Goal: Check status: Check status

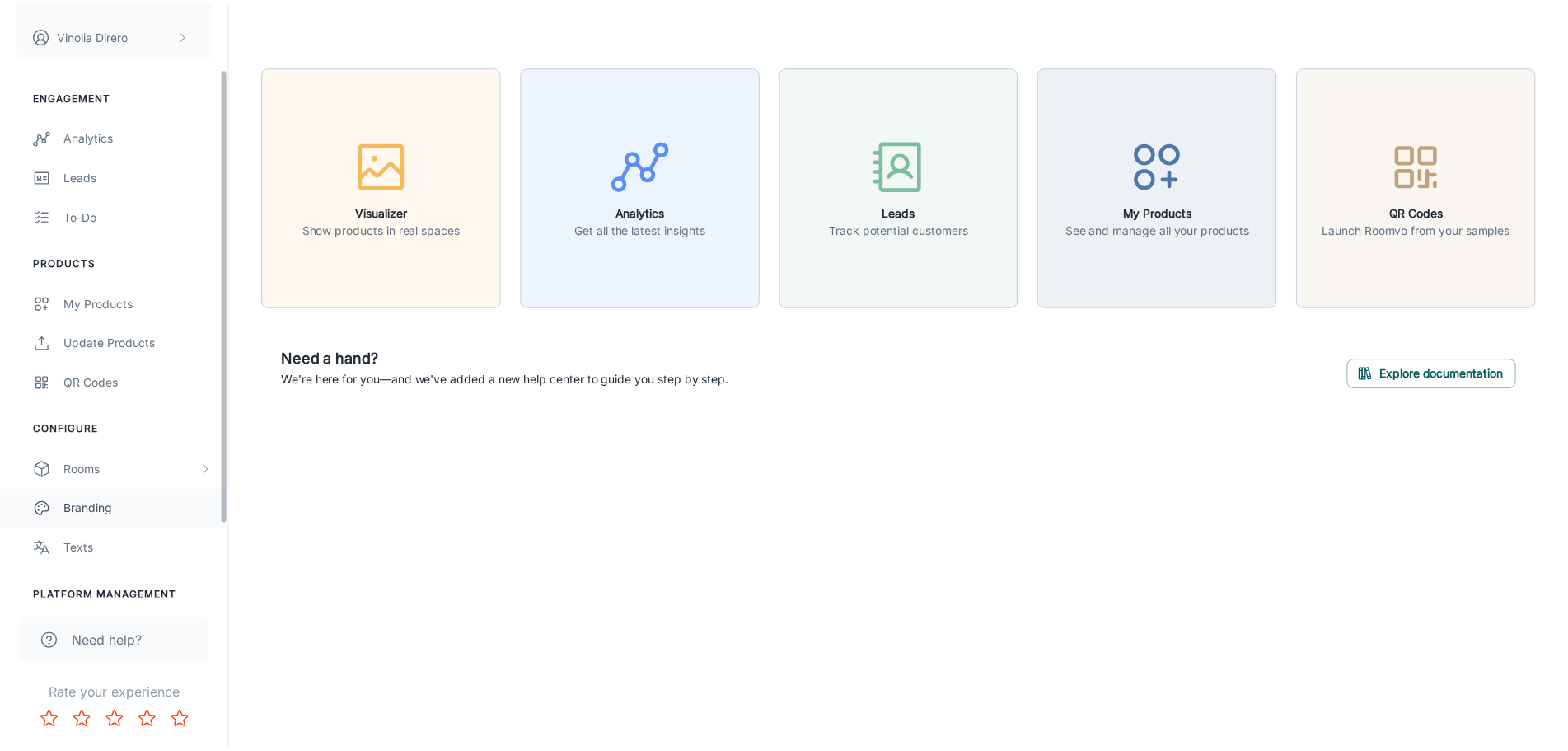
scroll to position [184, 0]
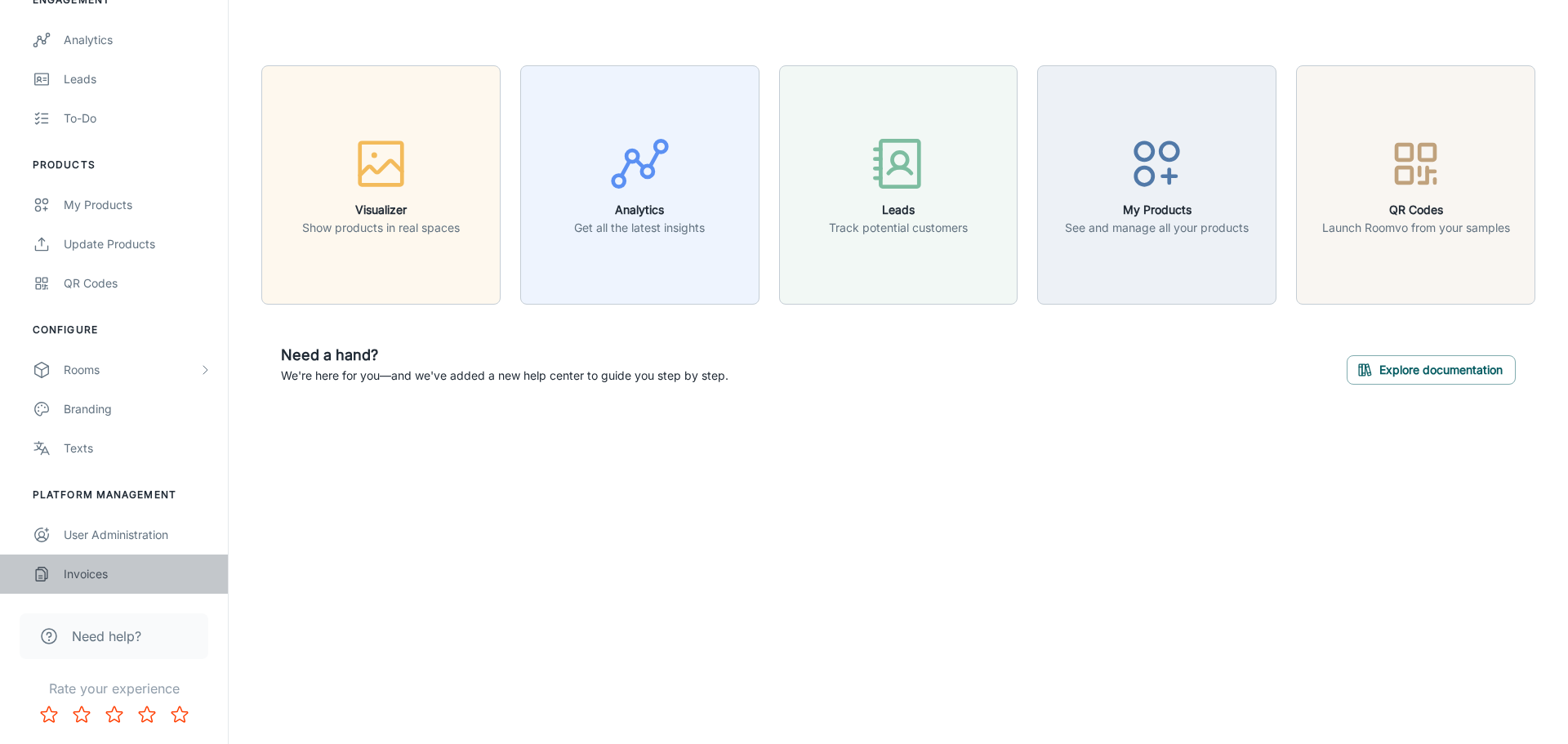
click at [81, 572] on div "Invoices" at bounding box center [138, 575] width 148 height 18
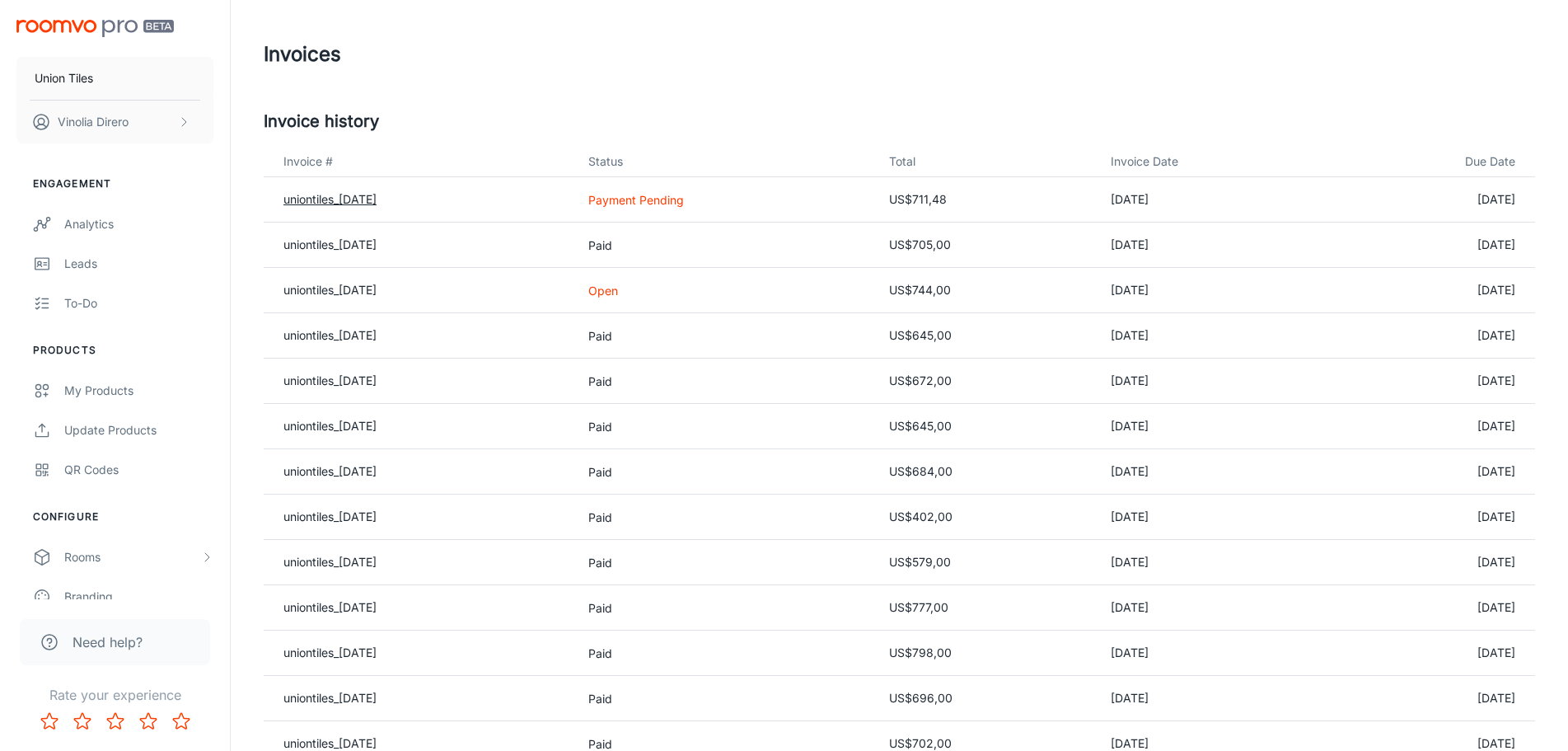
click at [322, 203] on link "uniontiles_[DATE]" at bounding box center [330, 199] width 93 height 14
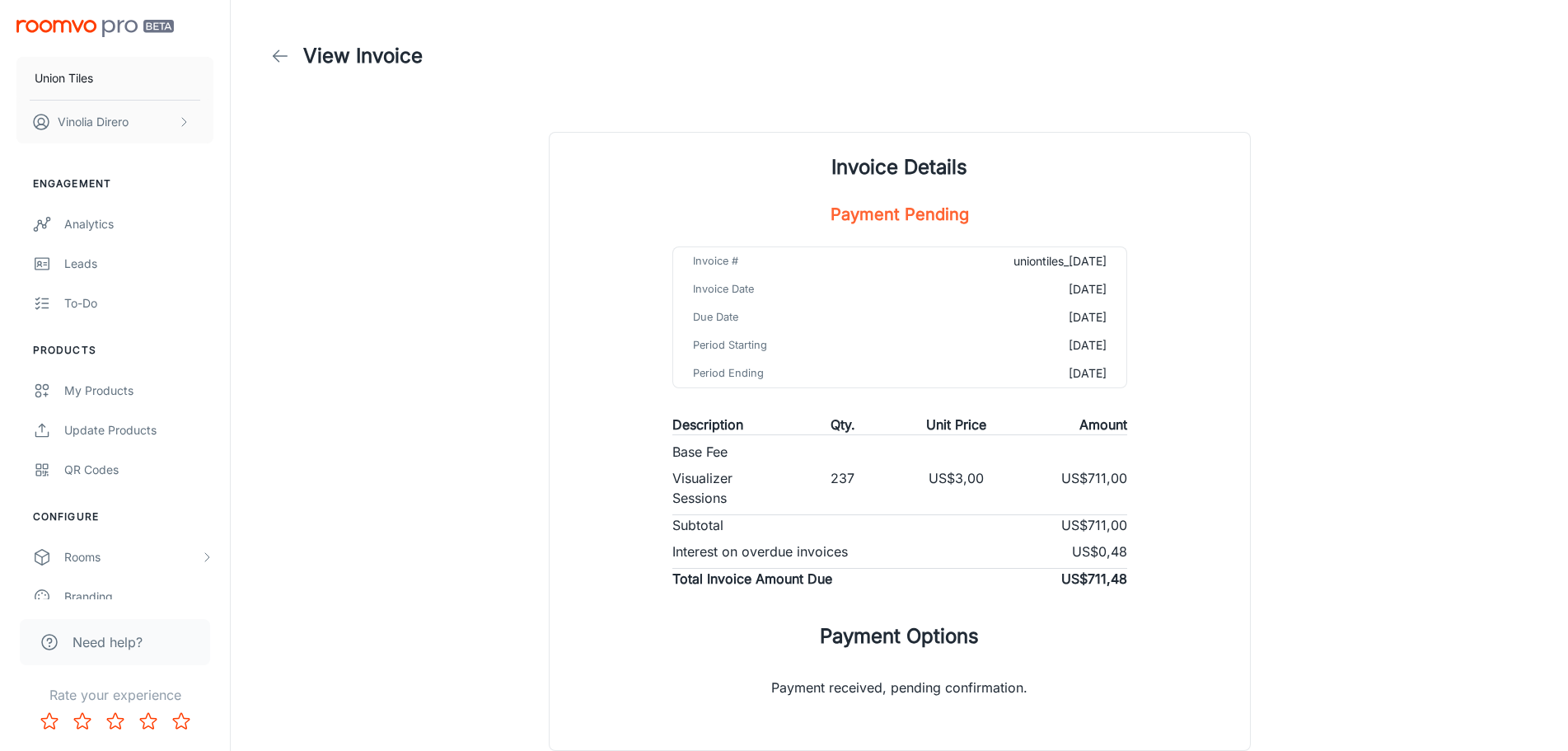
click at [276, 53] on polyline at bounding box center [276, 57] width 6 height 12
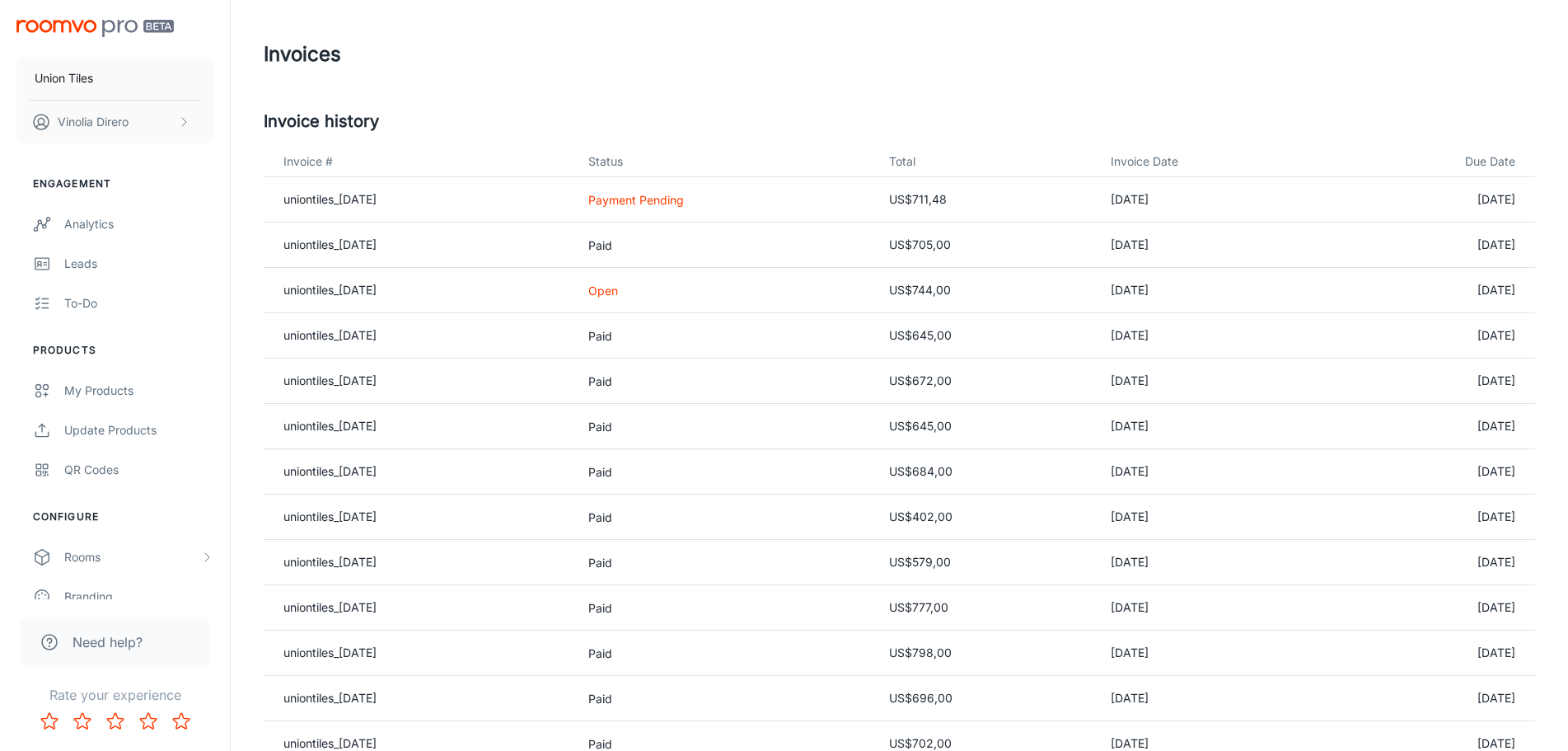
click at [663, 206] on p "Payment Pending" at bounding box center [726, 199] width 274 height 17
click at [348, 196] on link "uniontiles_[DATE]" at bounding box center [330, 199] width 93 height 14
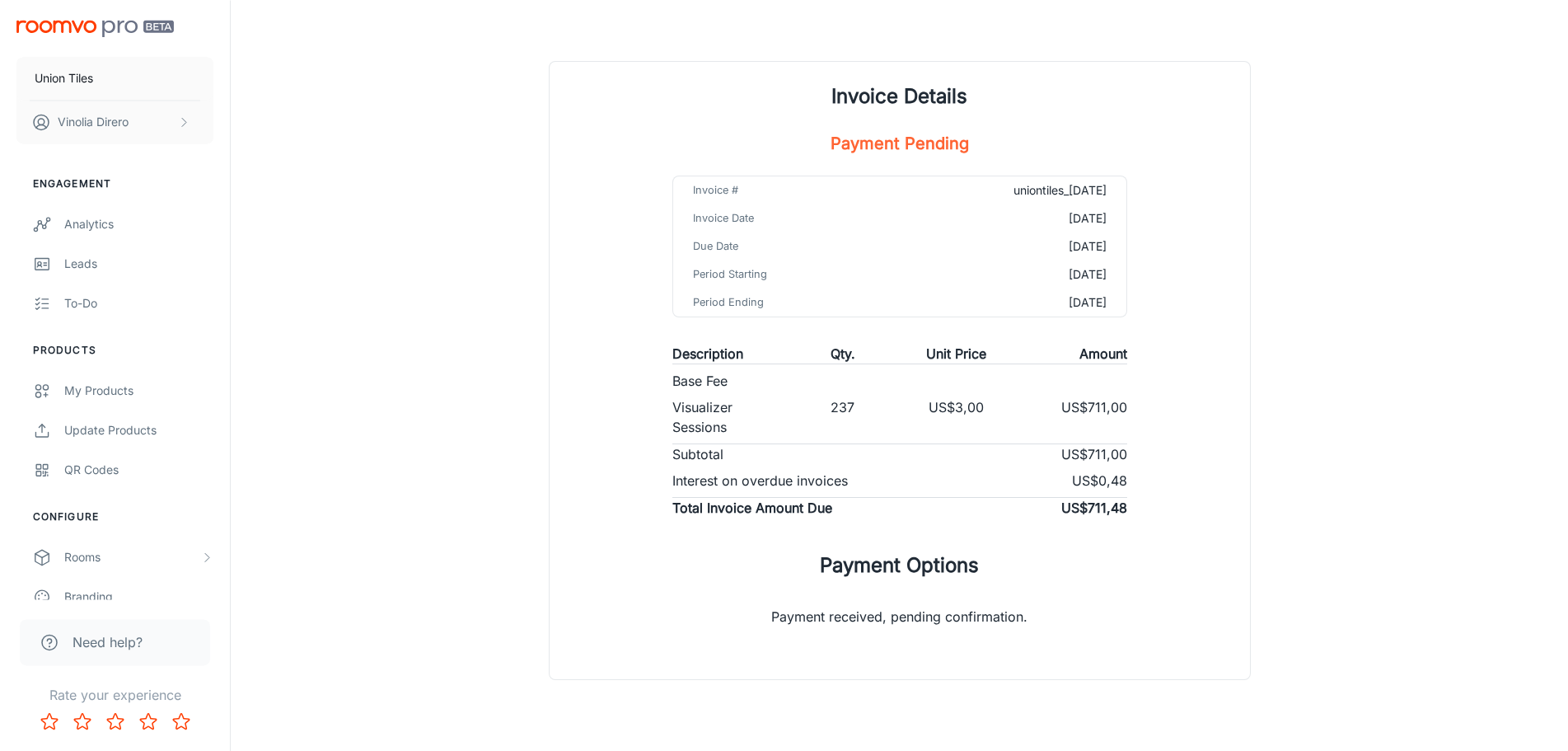
scroll to position [105, 0]
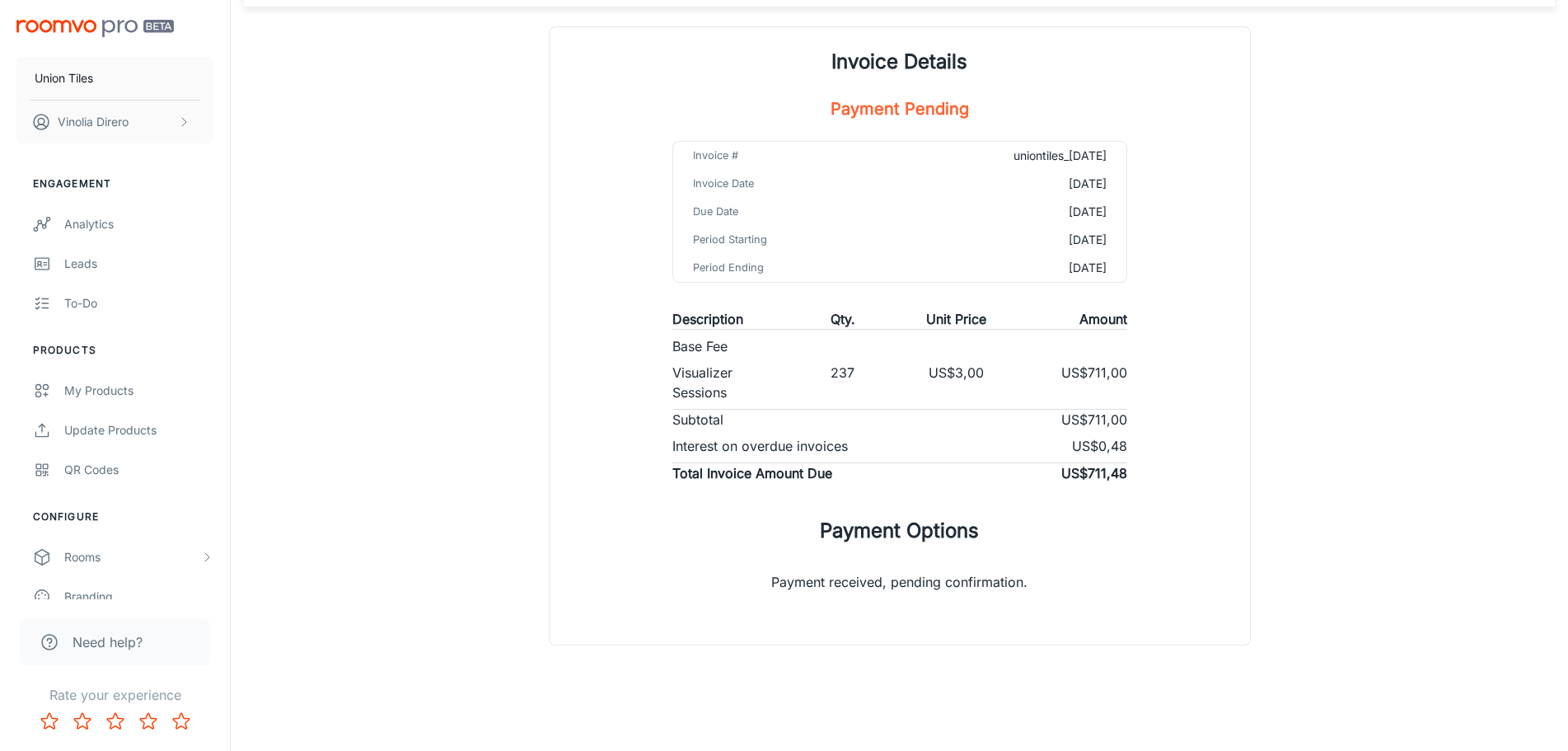
click at [936, 377] on p "US$3,00" at bounding box center [957, 383] width 56 height 40
drag, startPoint x: 1048, startPoint y: 213, endPoint x: 1134, endPoint y: 223, distance: 86.6
click at [1128, 223] on div "Invoice # uniontiles_2025-07-31 Invoice Date 2025-07-31 Due Date 2025-08-30 Per…" at bounding box center [900, 212] width 455 height 142
click at [1134, 223] on div "Invoice # uniontiles_2025-07-31 Invoice Date 2025-07-31 Due Date 2025-08-30 Per…" at bounding box center [900, 318] width 494 height 355
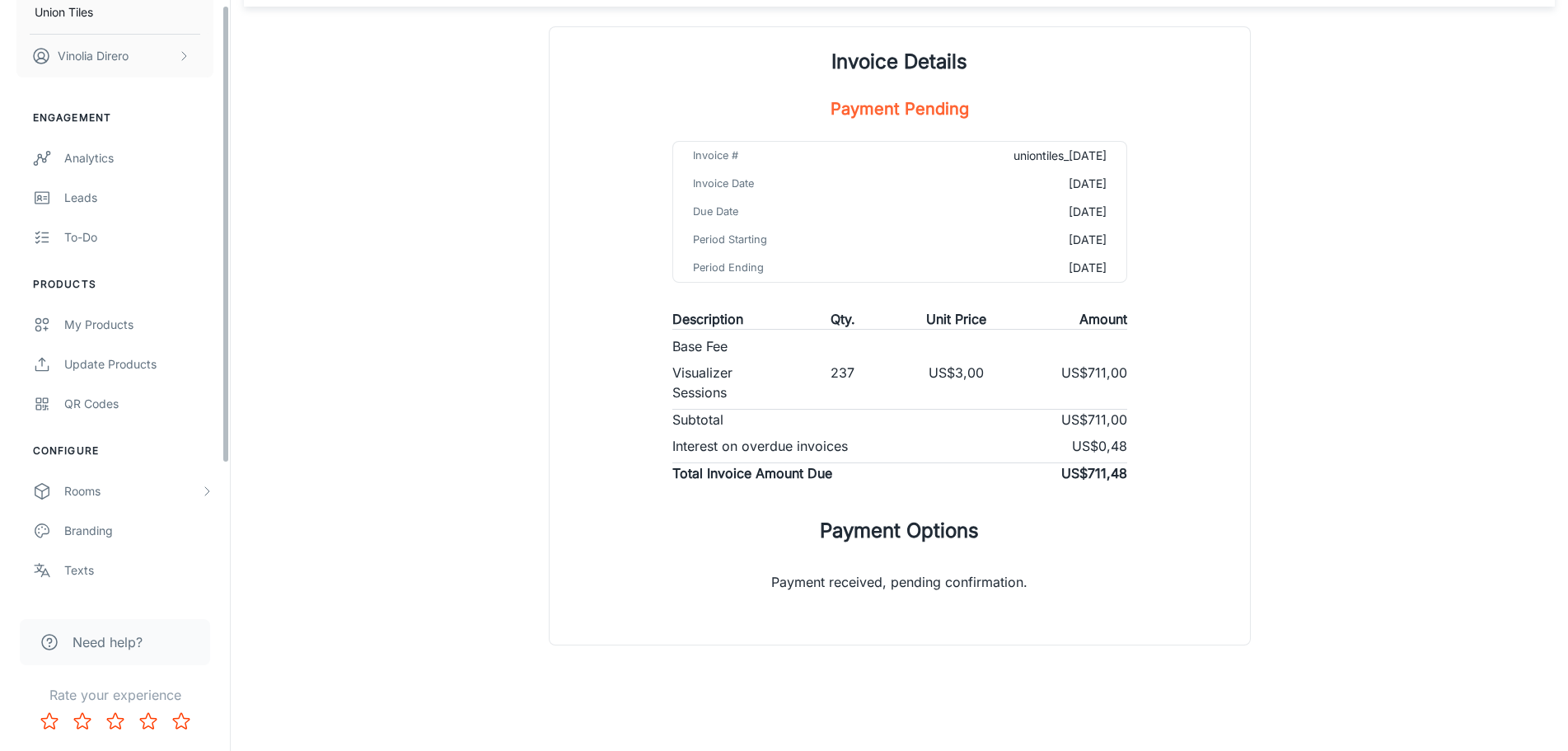
scroll to position [184, 0]
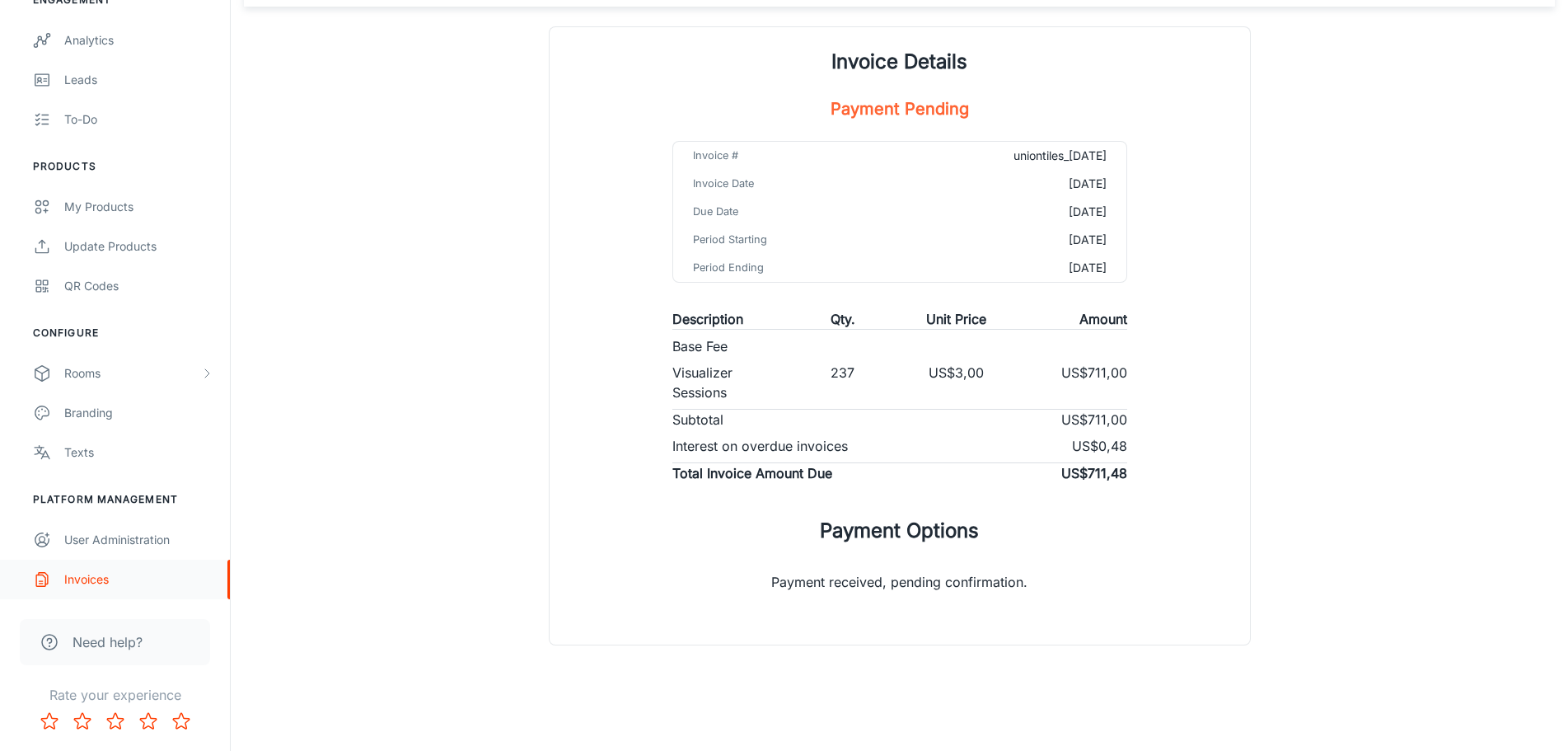
click at [86, 579] on div "Invoices" at bounding box center [139, 580] width 149 height 18
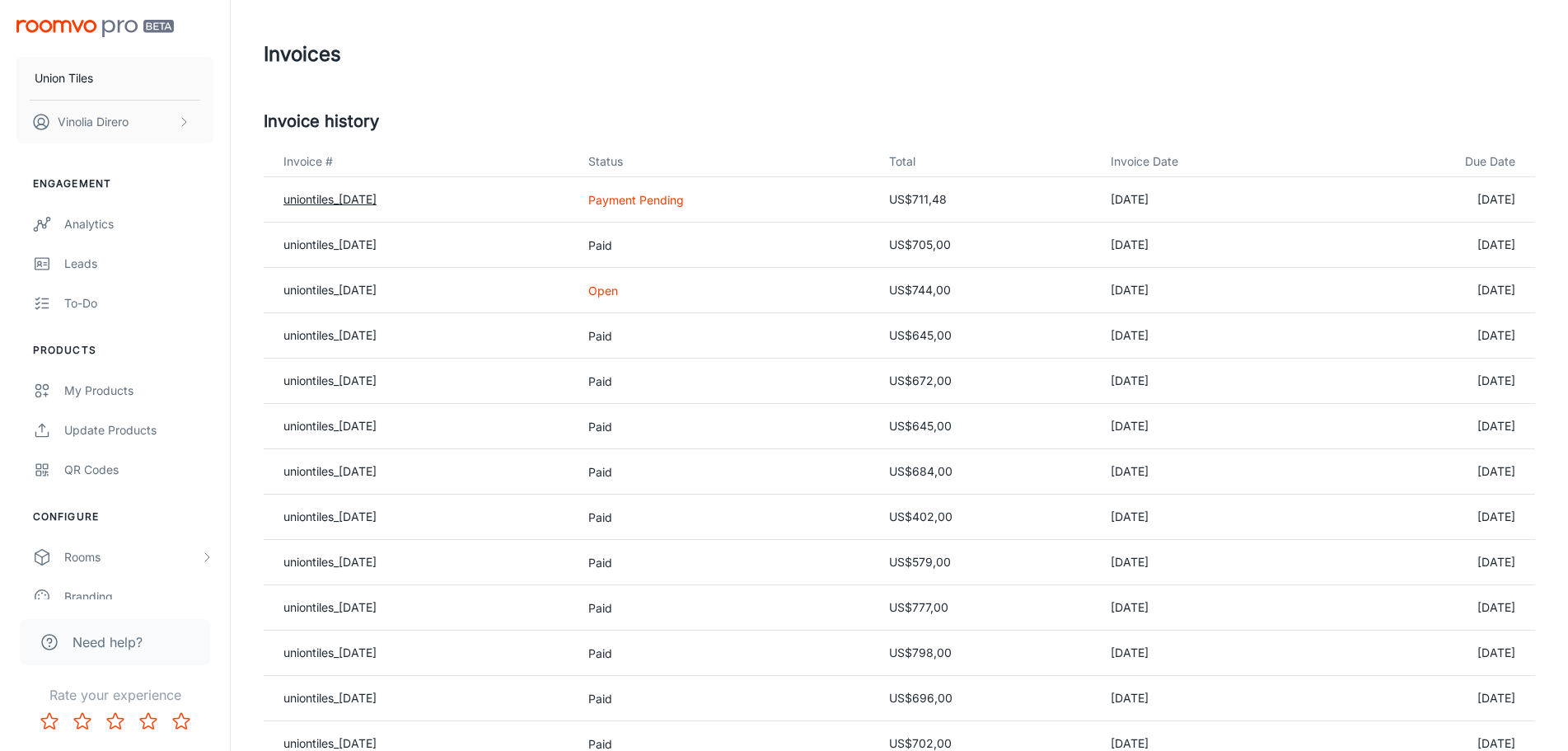
click at [346, 203] on link "uniontiles_[DATE]" at bounding box center [330, 199] width 93 height 14
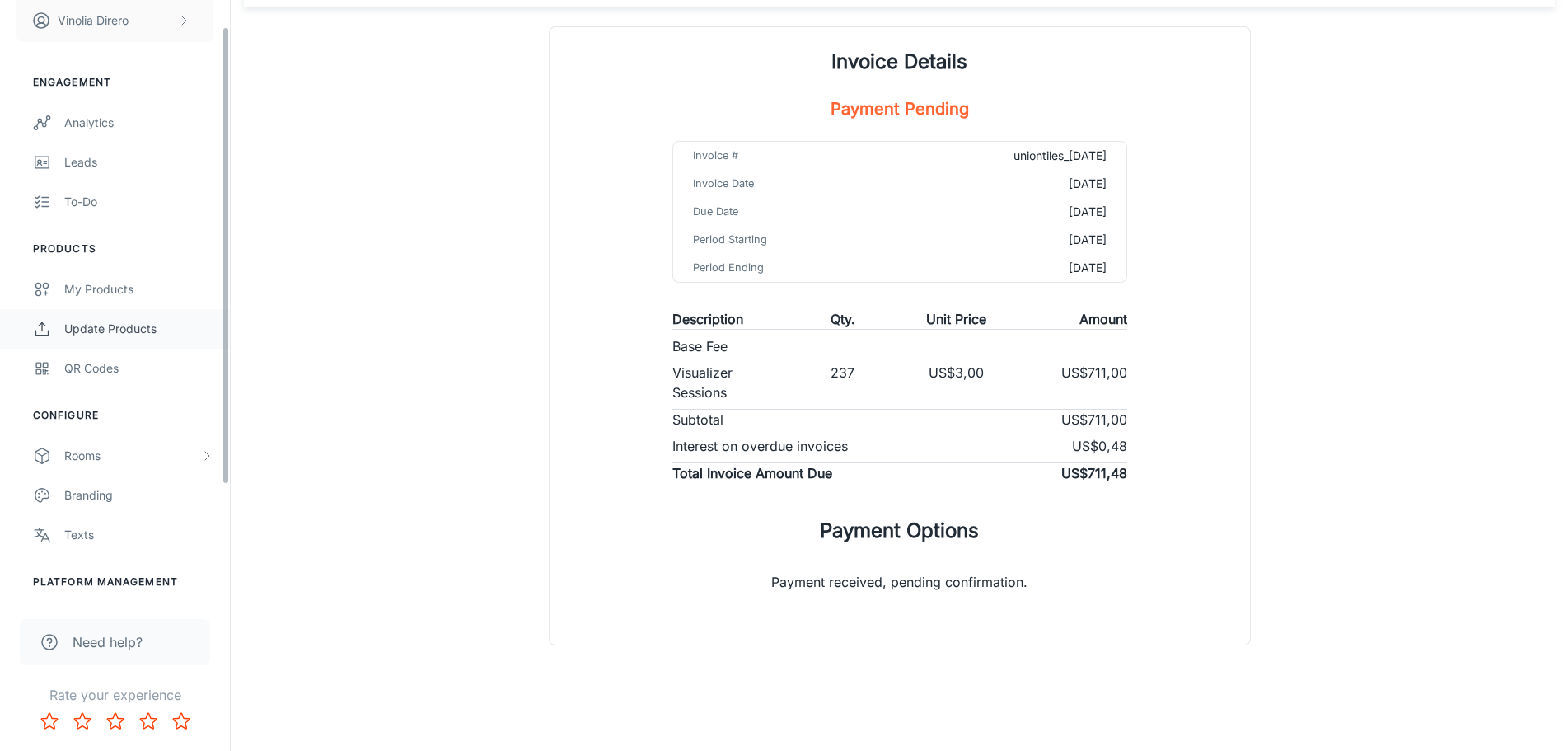
scroll to position [184, 0]
